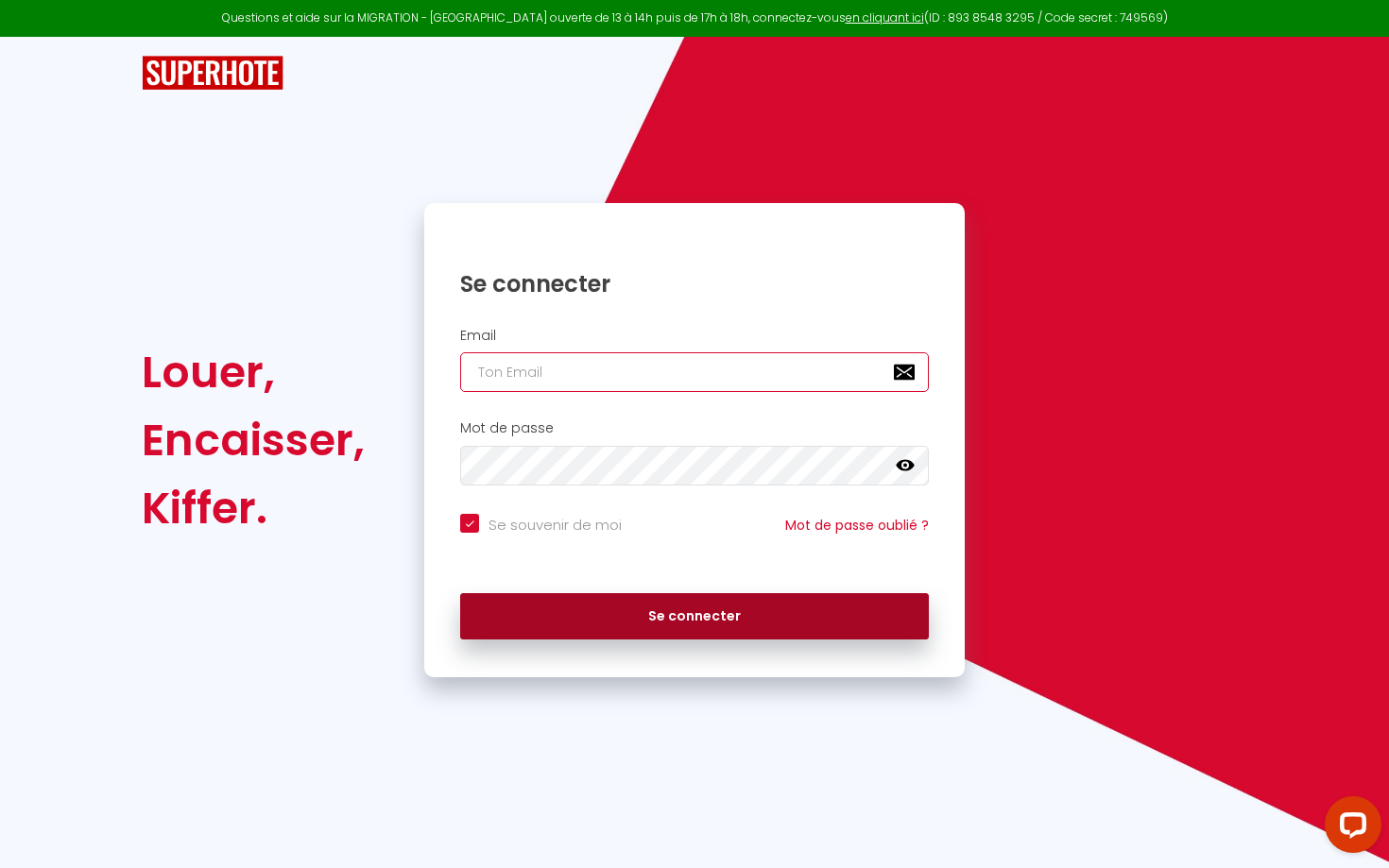
type input "[EMAIL_ADDRESS][DOMAIN_NAME]"
click at [599, 622] on button "Se connecter" at bounding box center [695, 616] width 469 height 47
checkbox input "true"
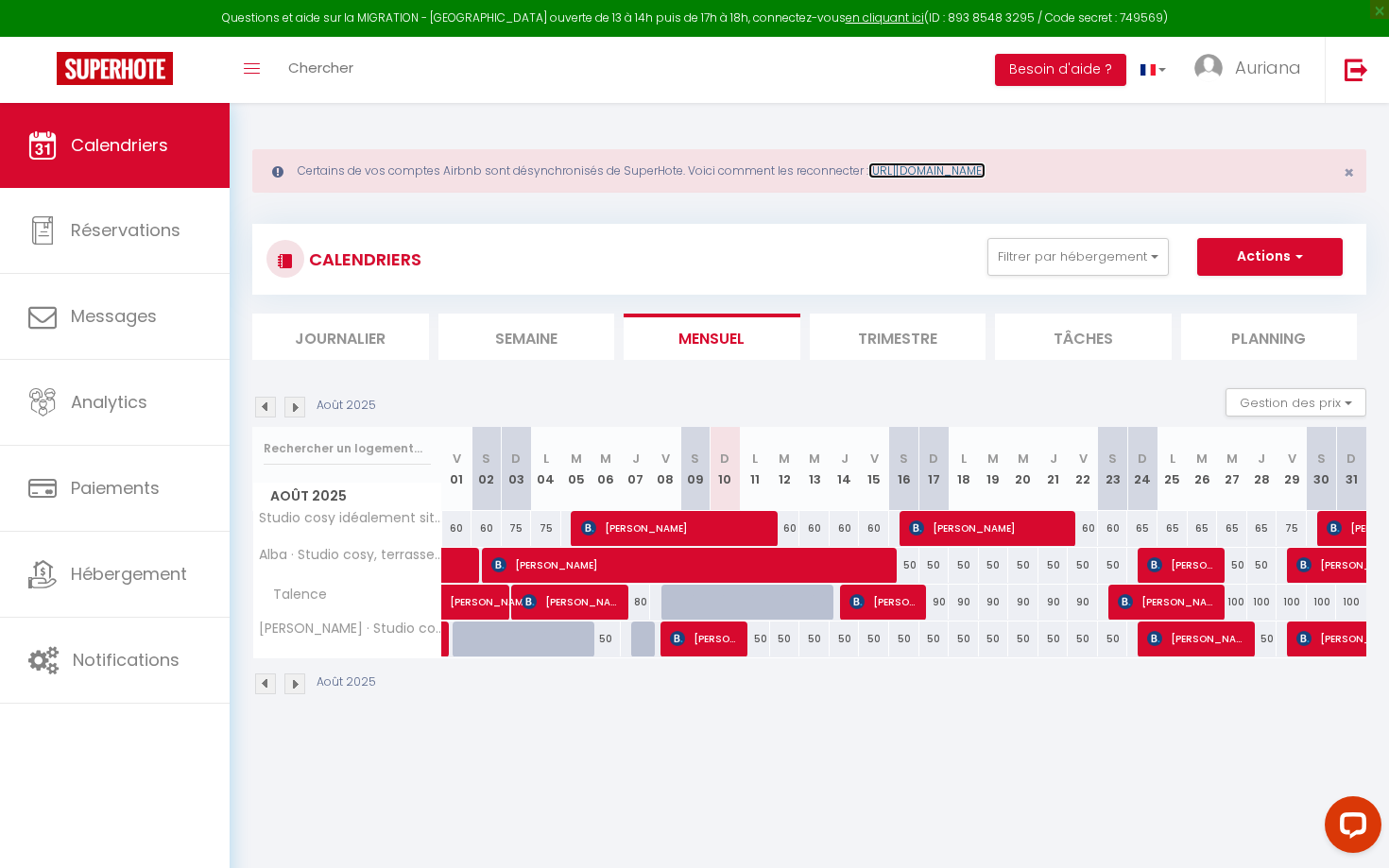
click at [952, 165] on link "[URL][DOMAIN_NAME]" at bounding box center [927, 170] width 117 height 16
click at [1266, 75] on span "Auriana" at bounding box center [1267, 67] width 66 height 24
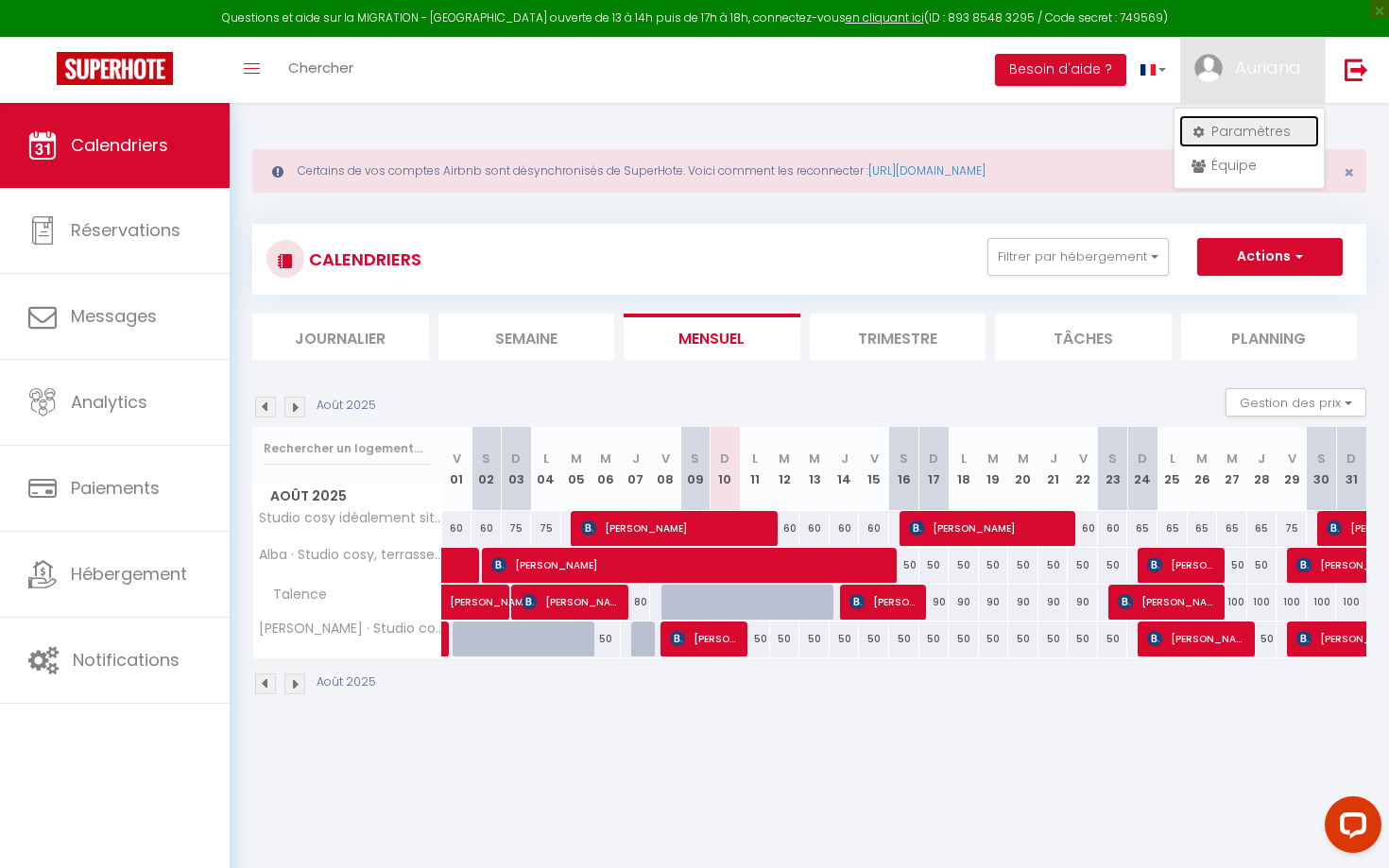
click at [1248, 128] on link "Paramètres" at bounding box center [1249, 131] width 140 height 33
select select "28"
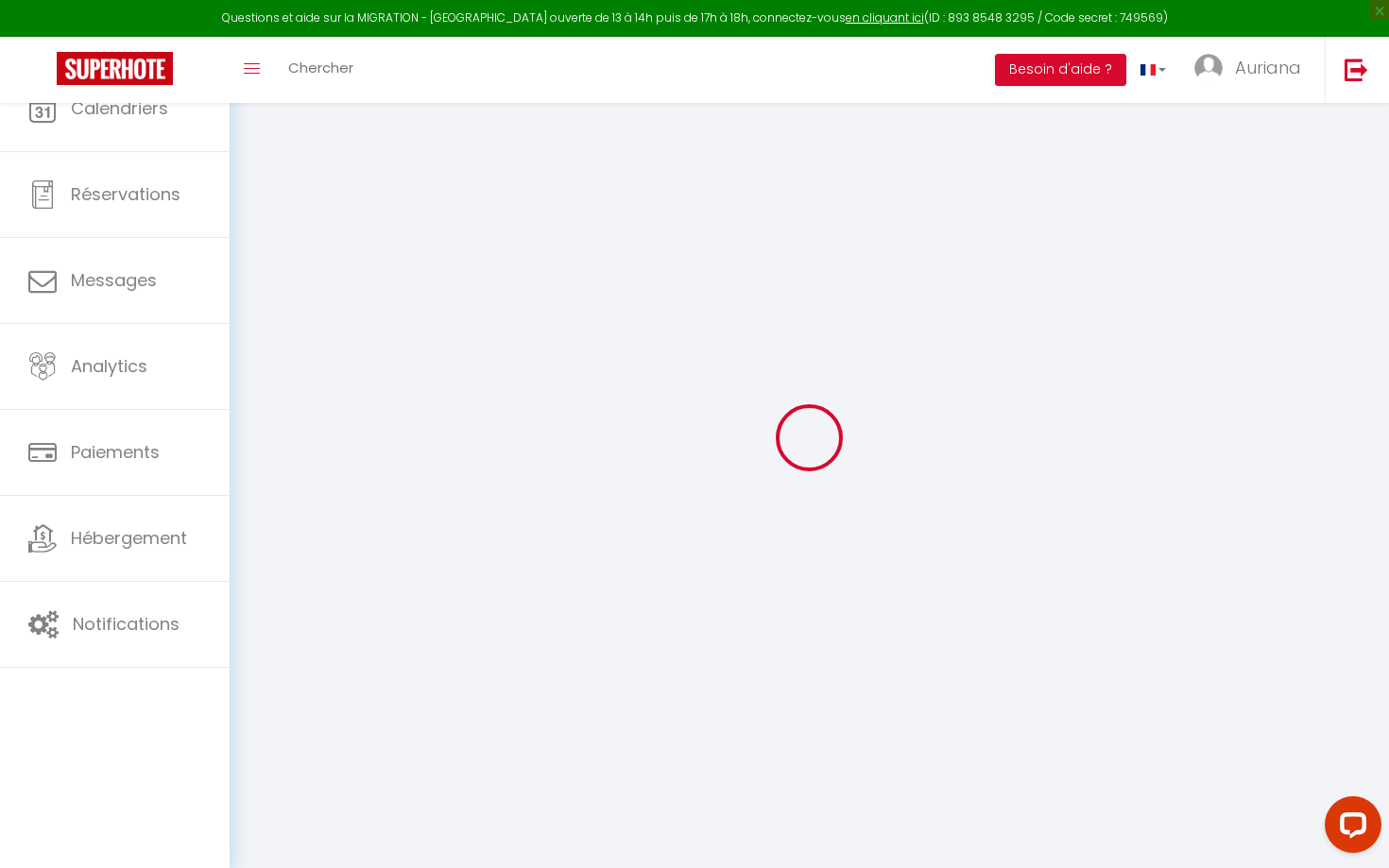
type input "SZ0Hkm0xj7wz21oh6QInTpEbR"
type input "mXrFPocFzLFXxlaBebVWnunVe"
type input "[URL][DOMAIN_NAME]"
select select "fr"
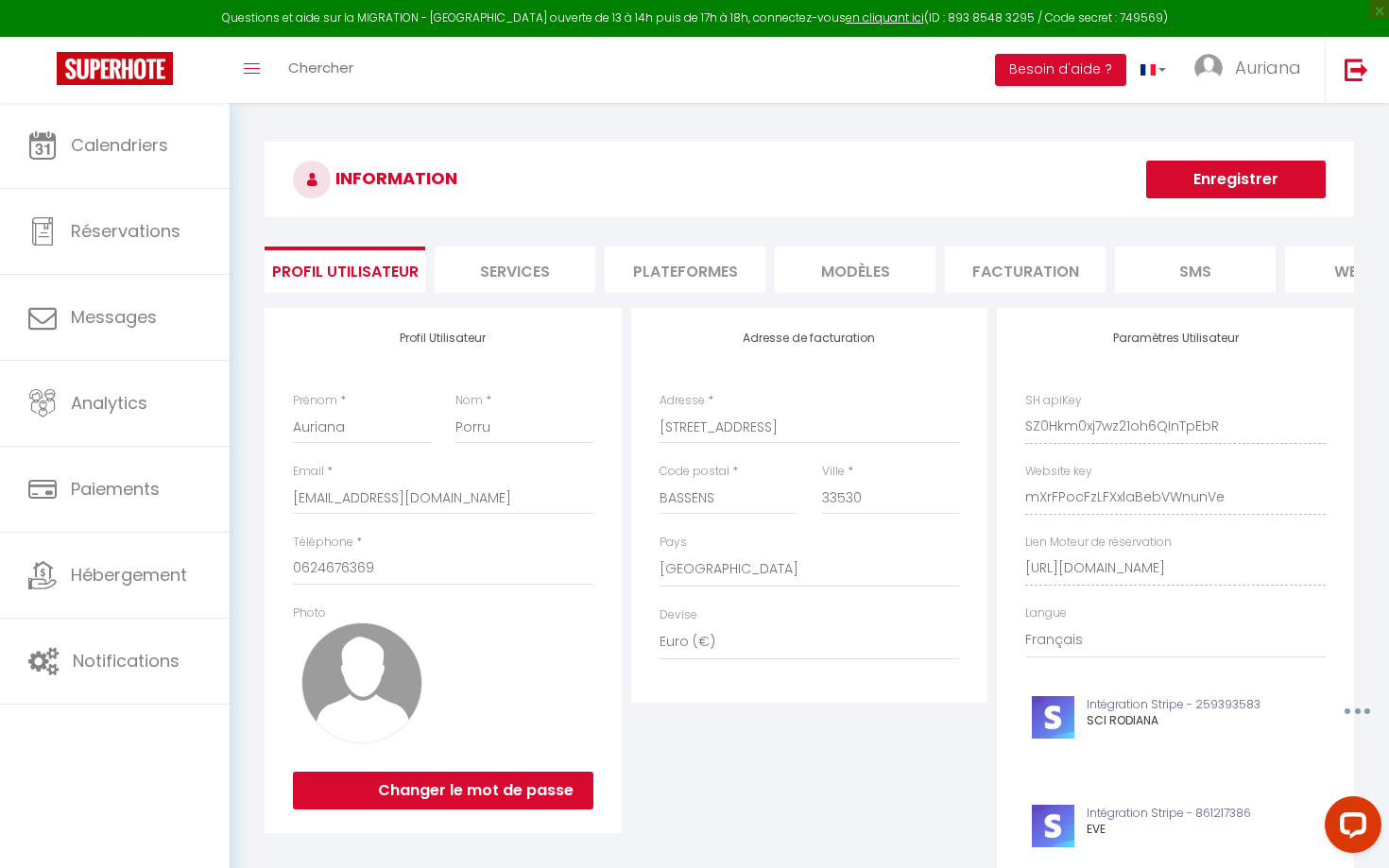
click at [656, 274] on li "Plateformes" at bounding box center [685, 270] width 161 height 46
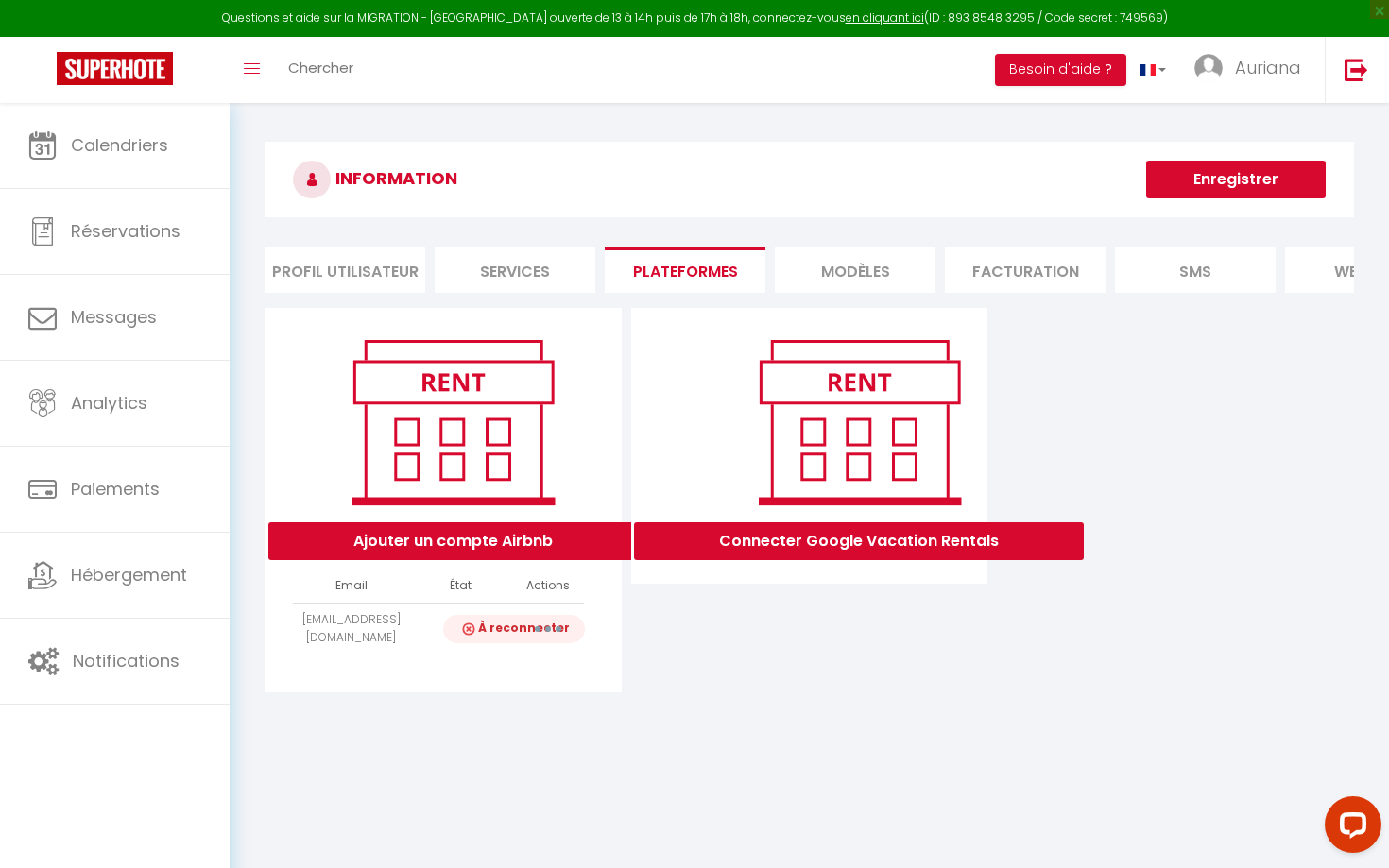
click at [549, 626] on icon "button" at bounding box center [549, 629] width 6 height 6
click at [498, 734] on link "Reconnecter le compte" at bounding box center [464, 740] width 209 height 33
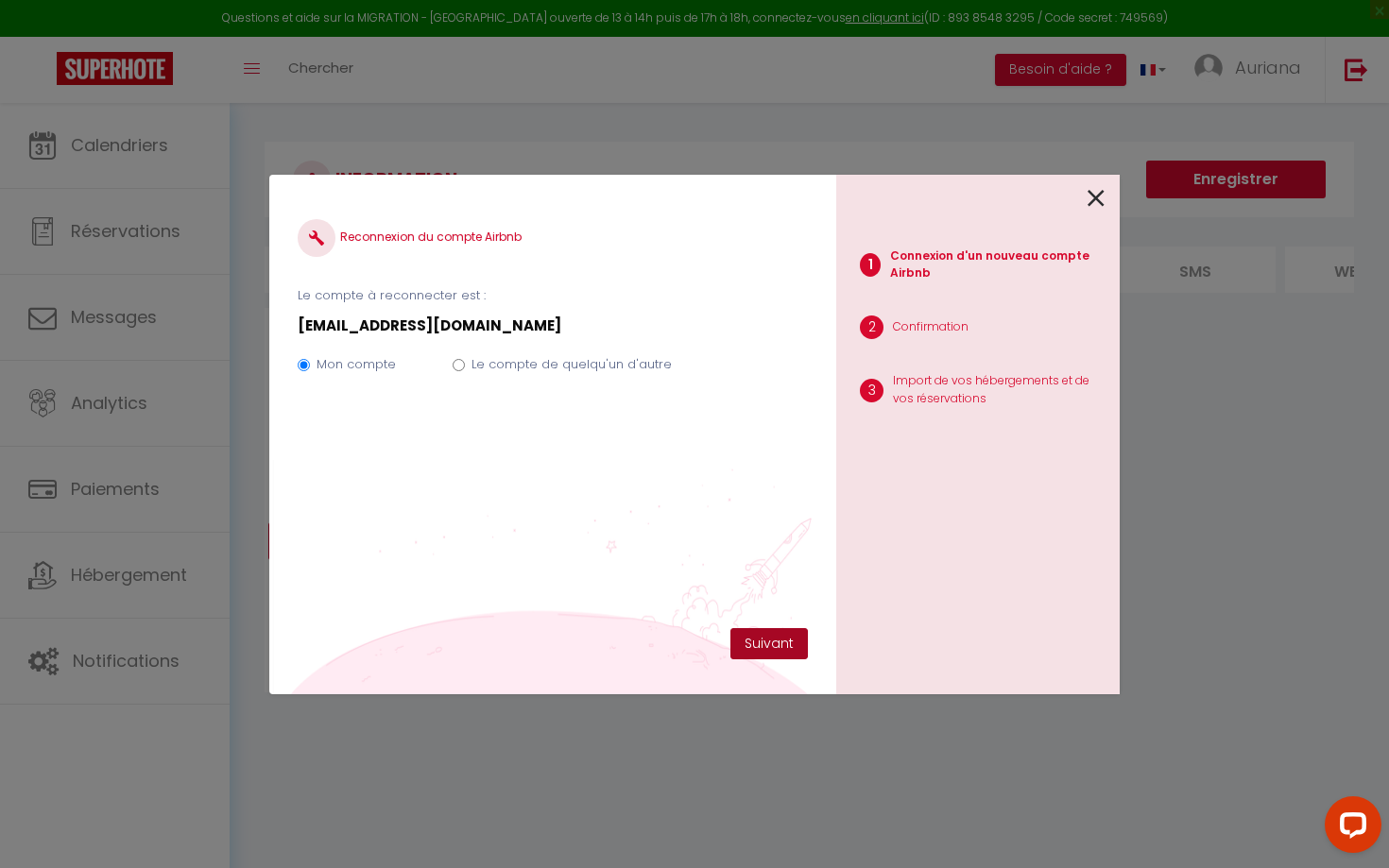
click at [762, 645] on button "Suivant" at bounding box center [769, 644] width 78 height 33
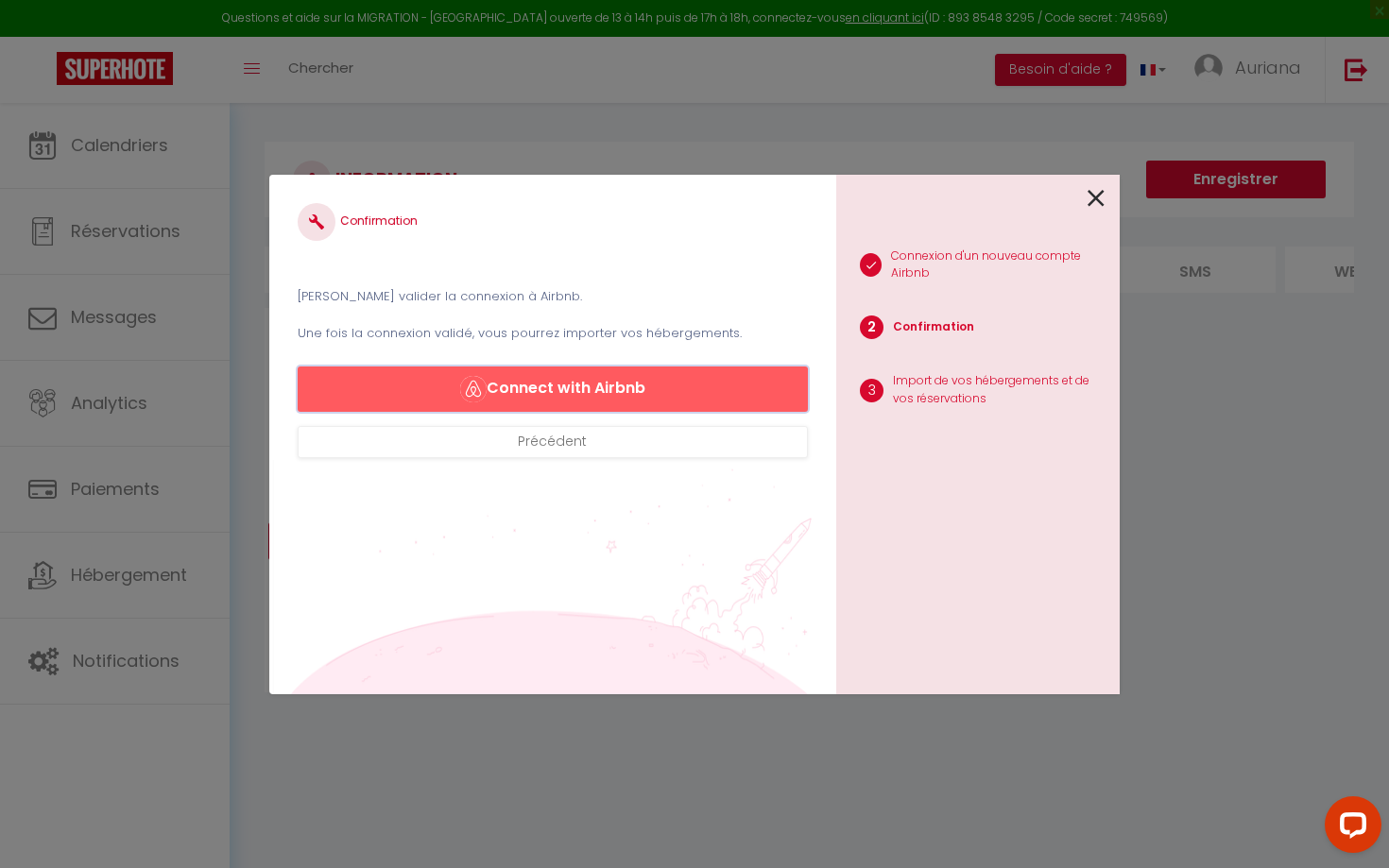
click at [746, 385] on button "Connect with Airbnb" at bounding box center [552, 389] width 510 height 45
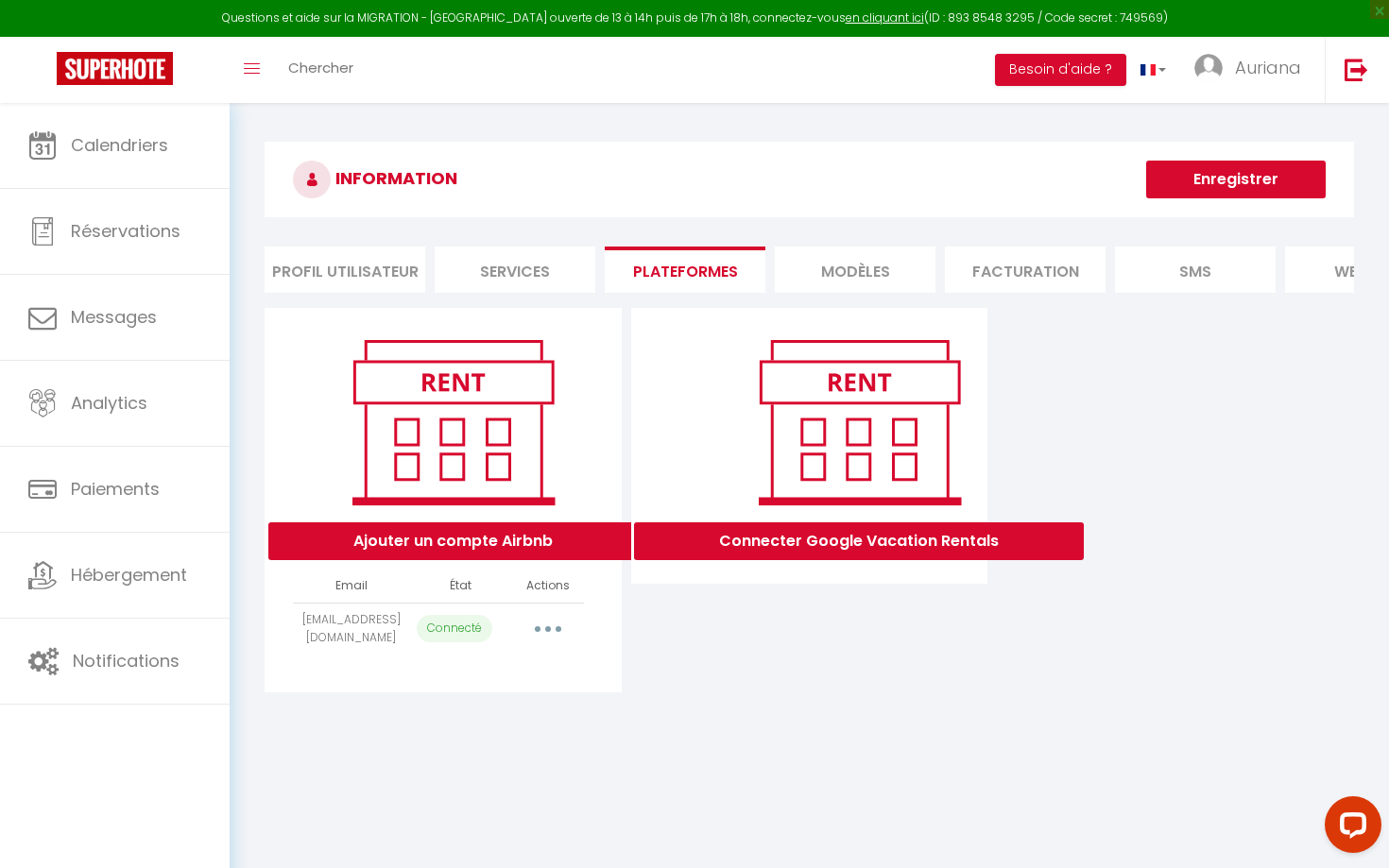
select select "31447"
select select "31449"
select select
select select "65484"
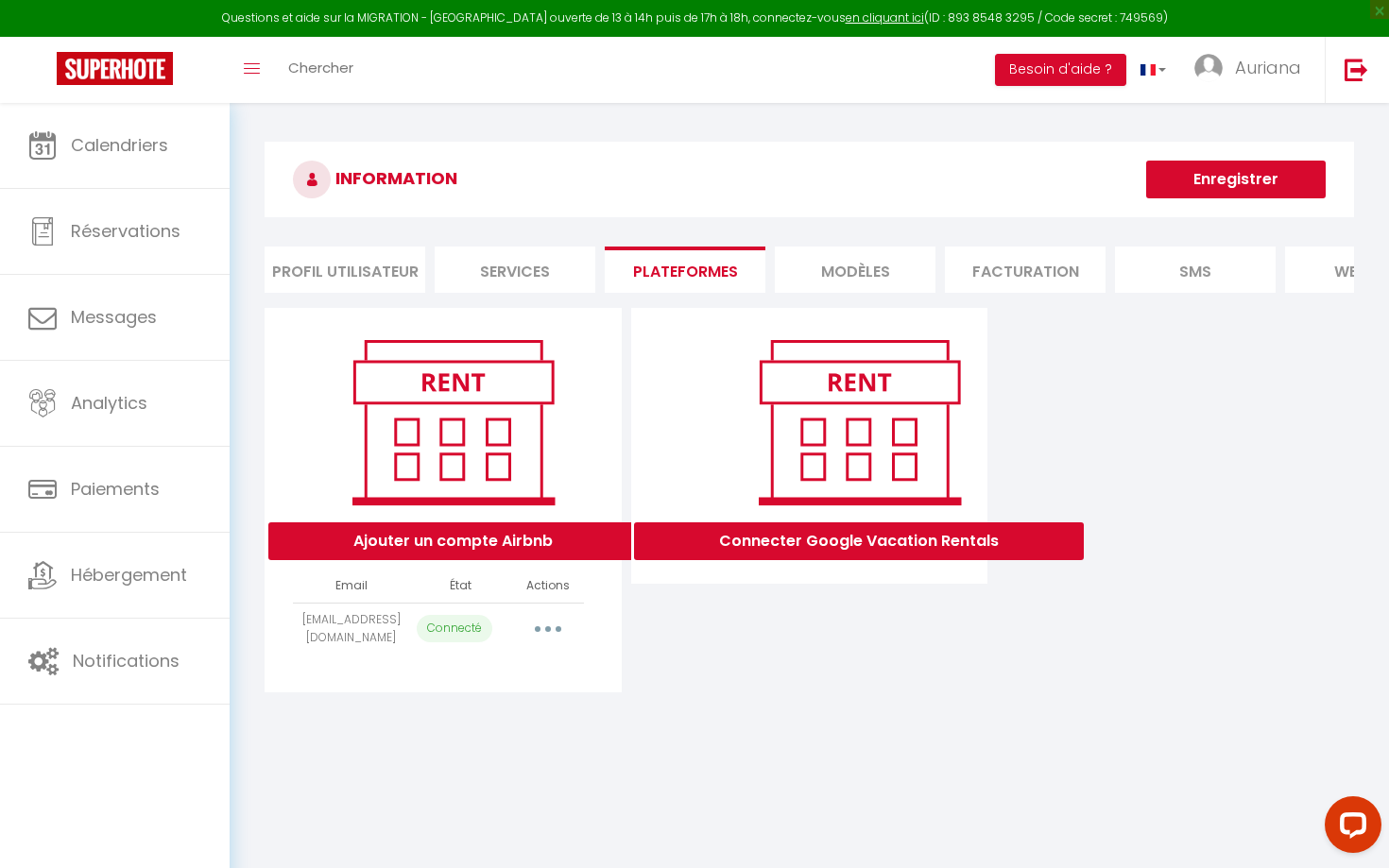
select select "33306"
select select
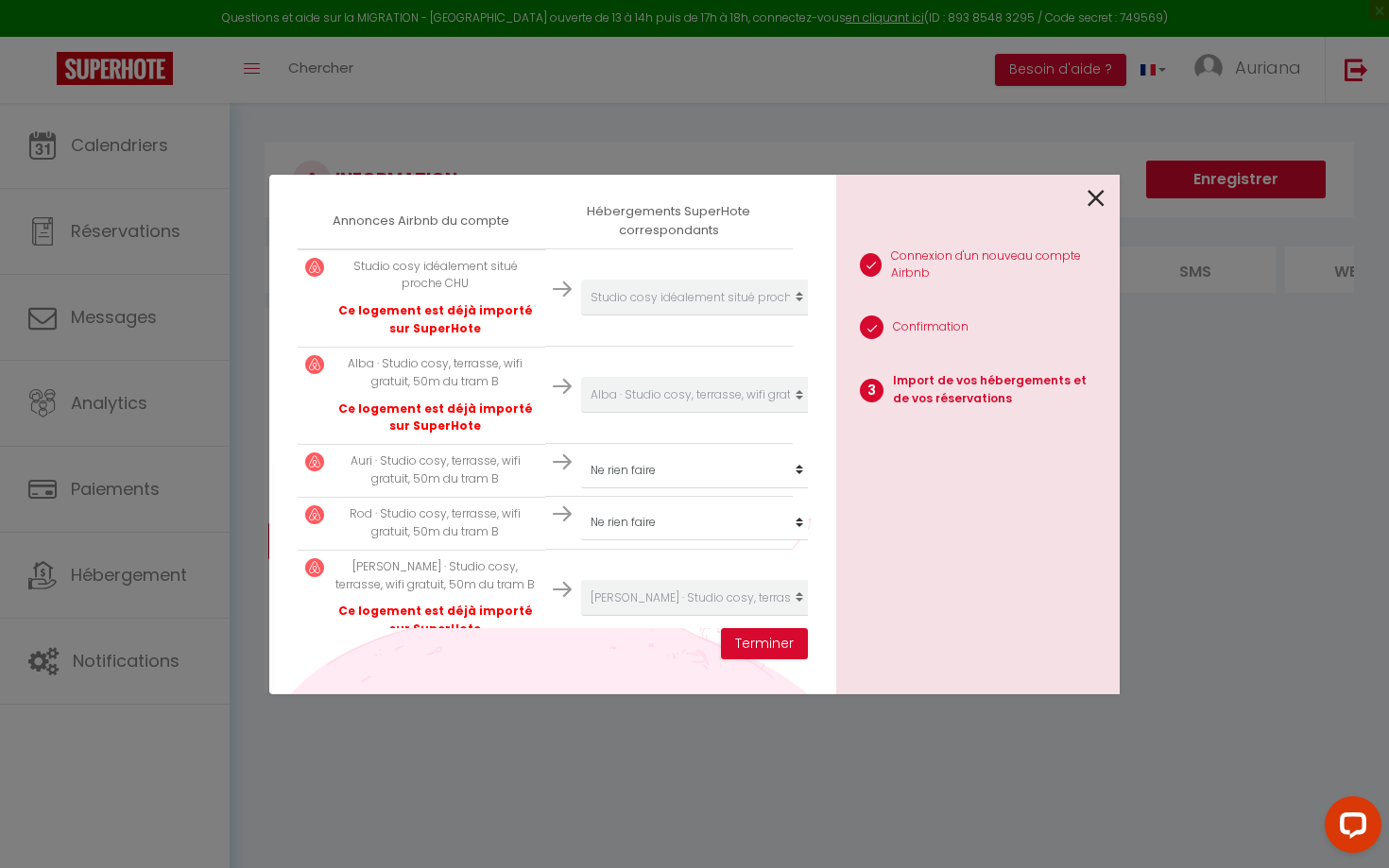
scroll to position [334, 0]
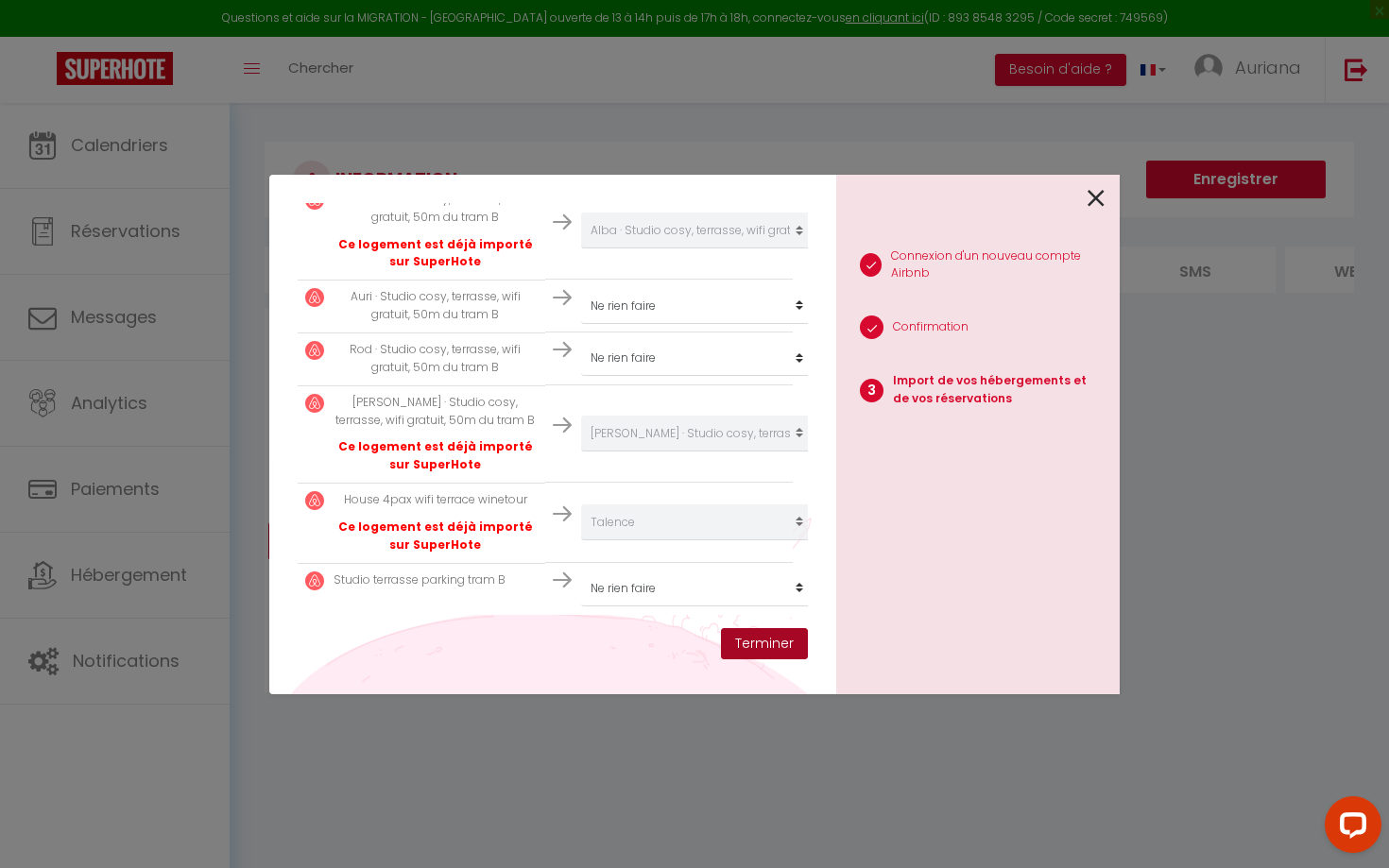
click at [748, 641] on button "Terminer" at bounding box center [764, 644] width 87 height 33
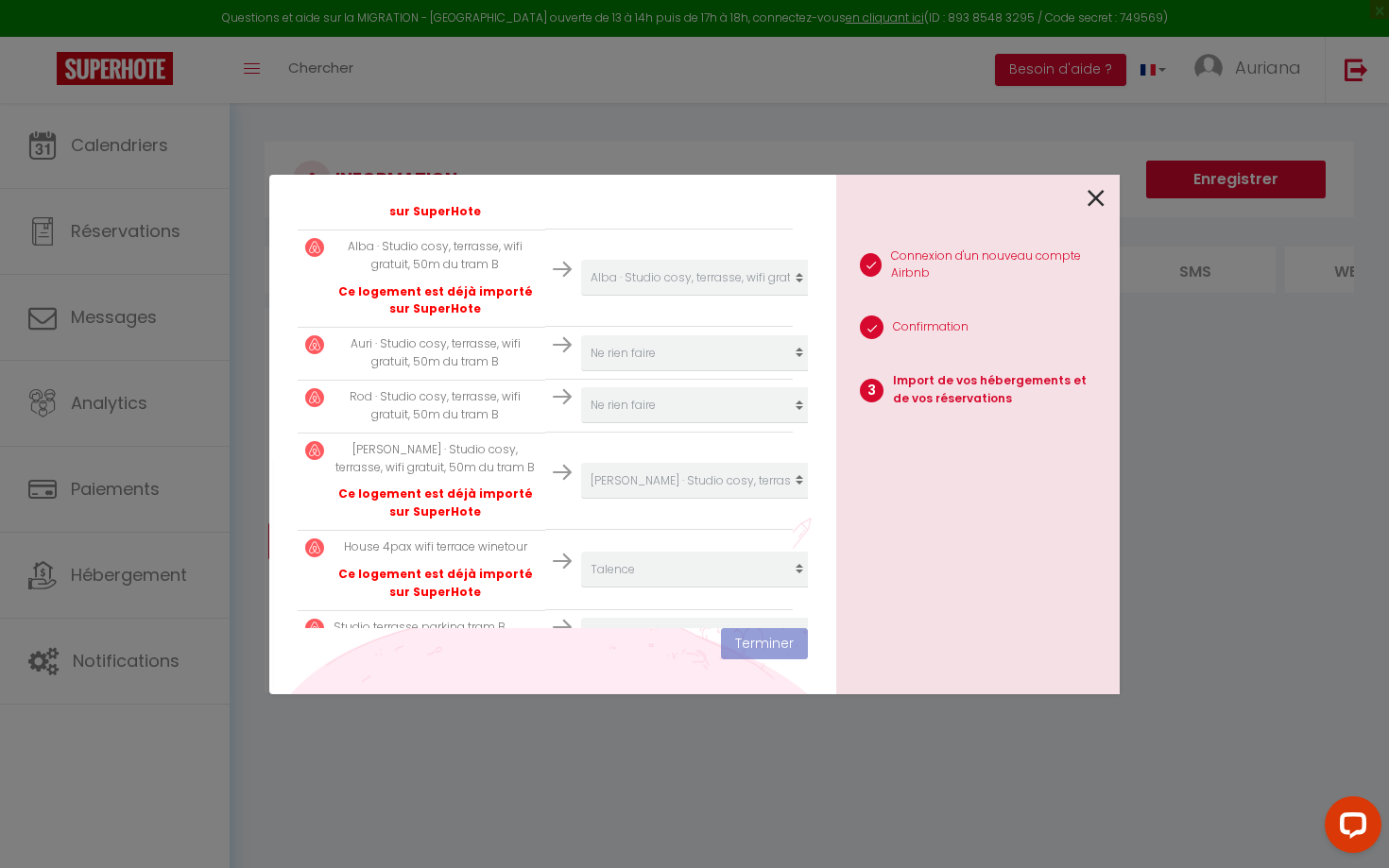
scroll to position [553, 0]
